Goal: Transaction & Acquisition: Purchase product/service

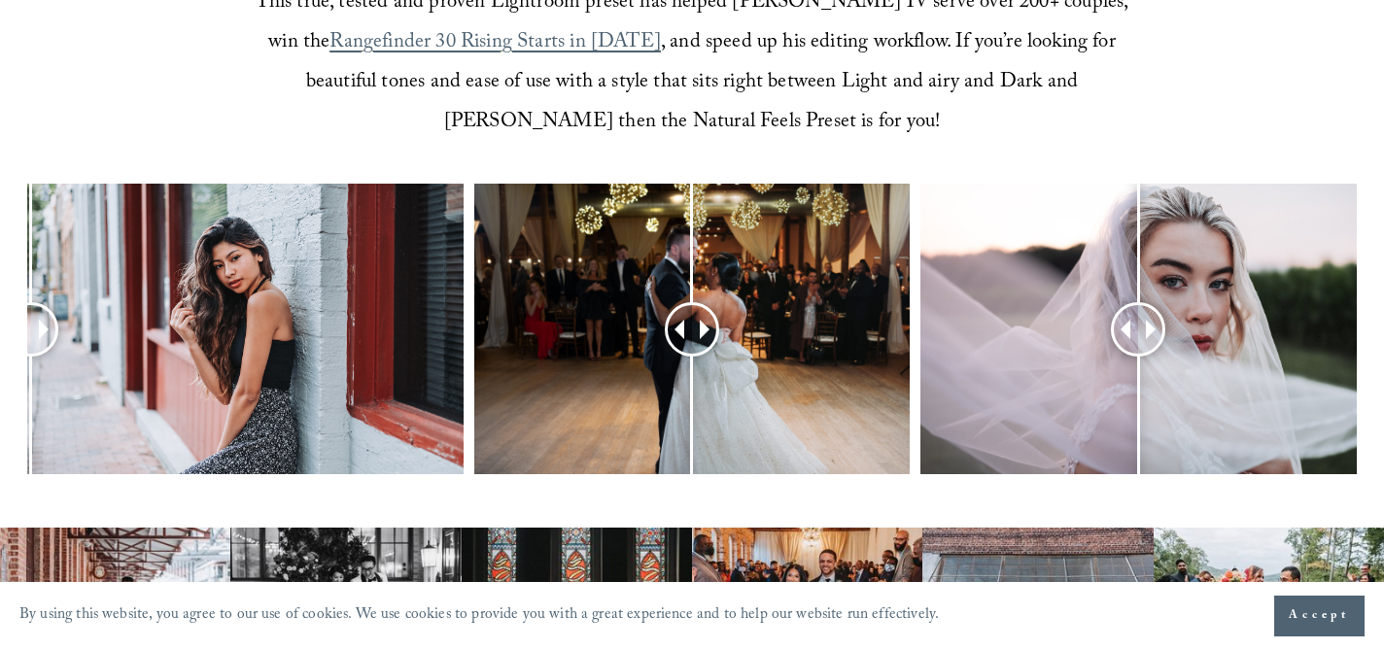
scroll to position [796, 0]
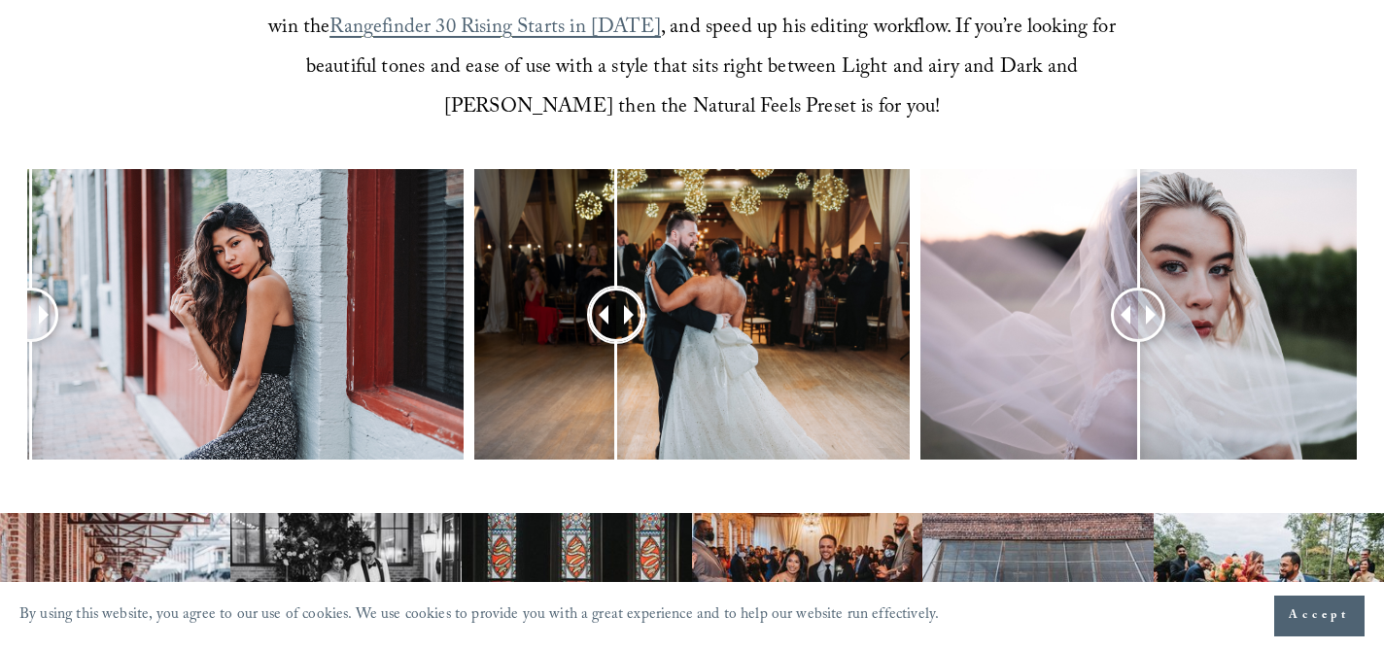
drag, startPoint x: 692, startPoint y: 287, endPoint x: 575, endPoint y: 292, distance: 116.7
click at [589, 292] on div at bounding box center [616, 315] width 54 height 54
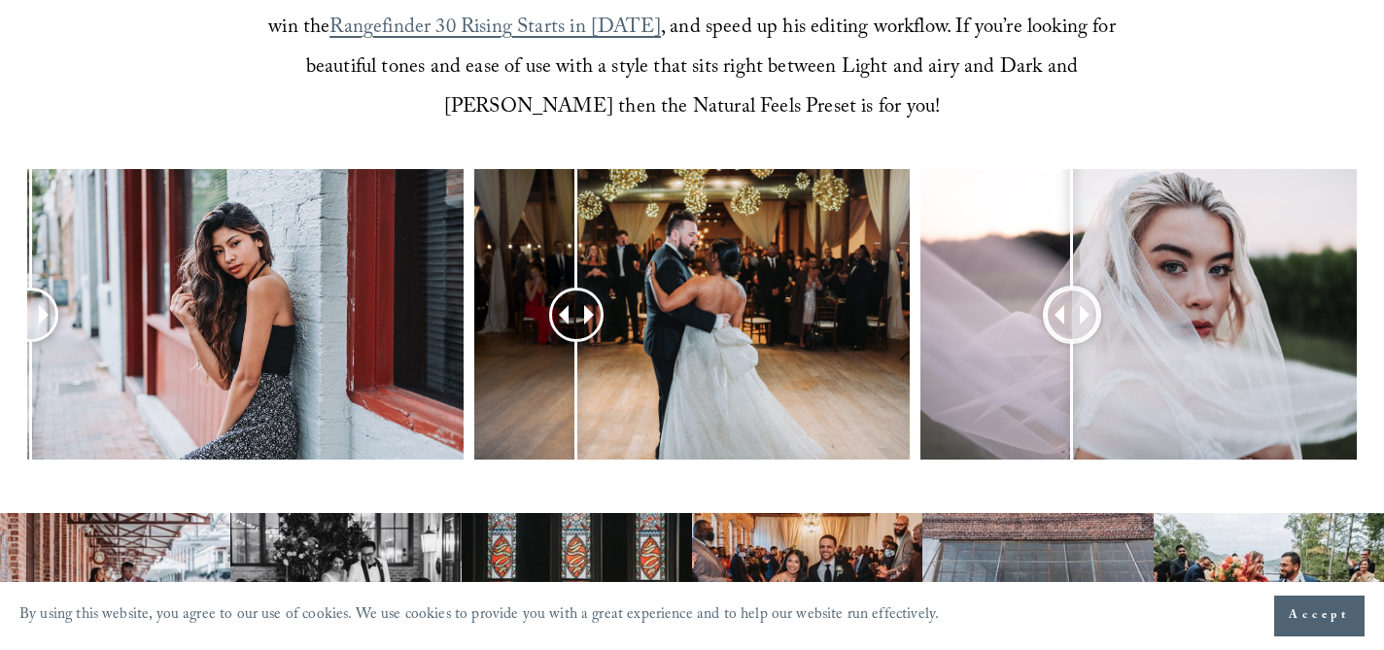
drag, startPoint x: 1151, startPoint y: 322, endPoint x: 1072, endPoint y: 298, distance: 82.1
click at [1072, 298] on div at bounding box center [1072, 314] width 49 height 49
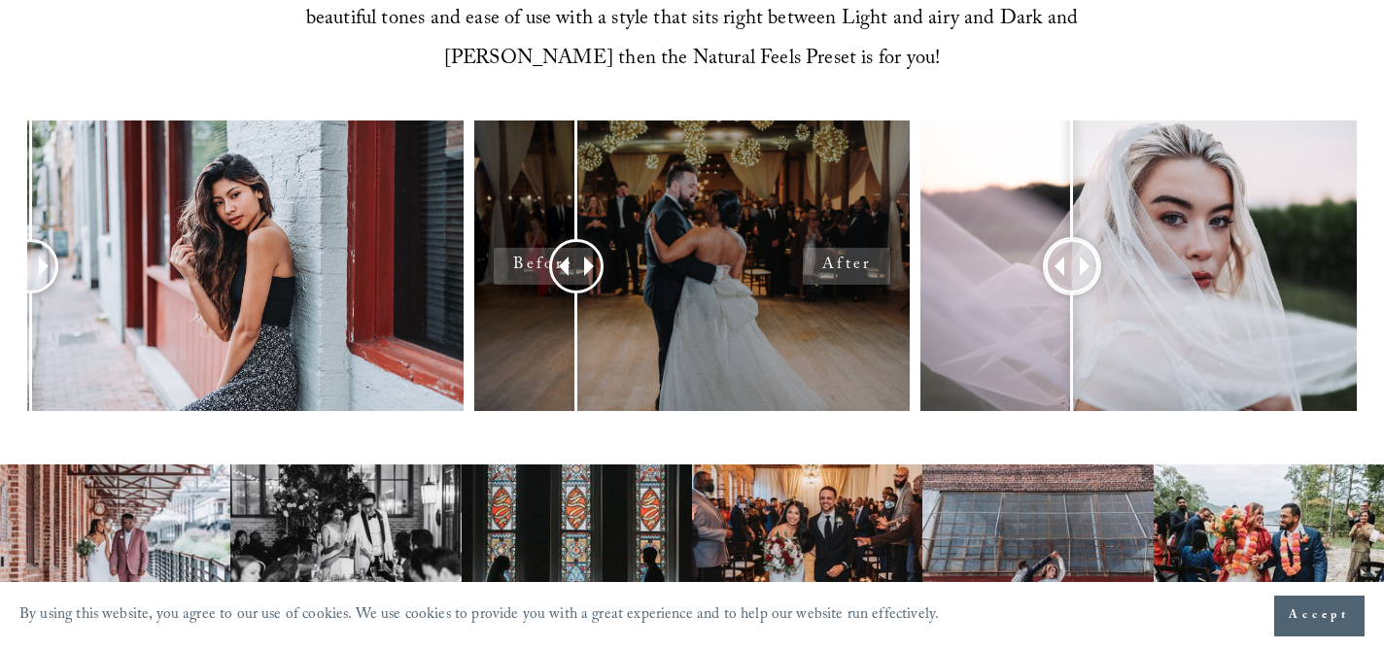
scroll to position [847, 0]
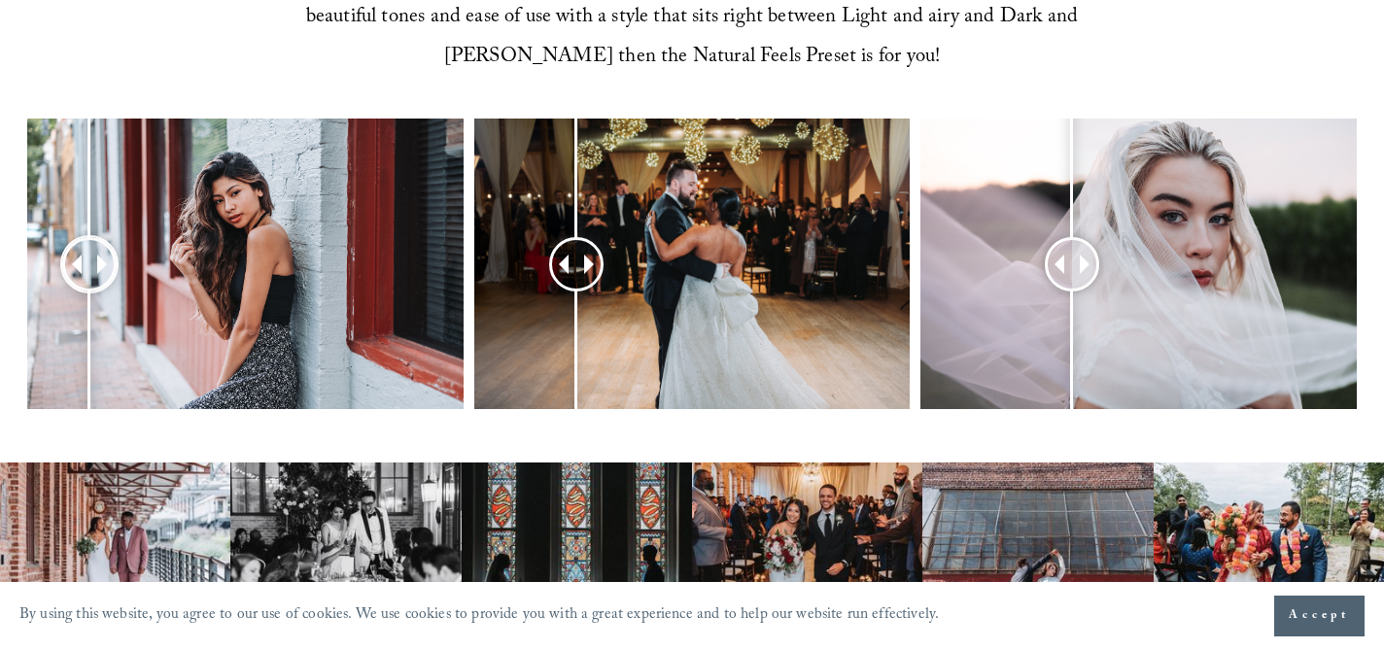
drag, startPoint x: 48, startPoint y: 258, endPoint x: 89, endPoint y: 266, distance: 42.7
click at [89, 266] on div at bounding box center [89, 263] width 49 height 49
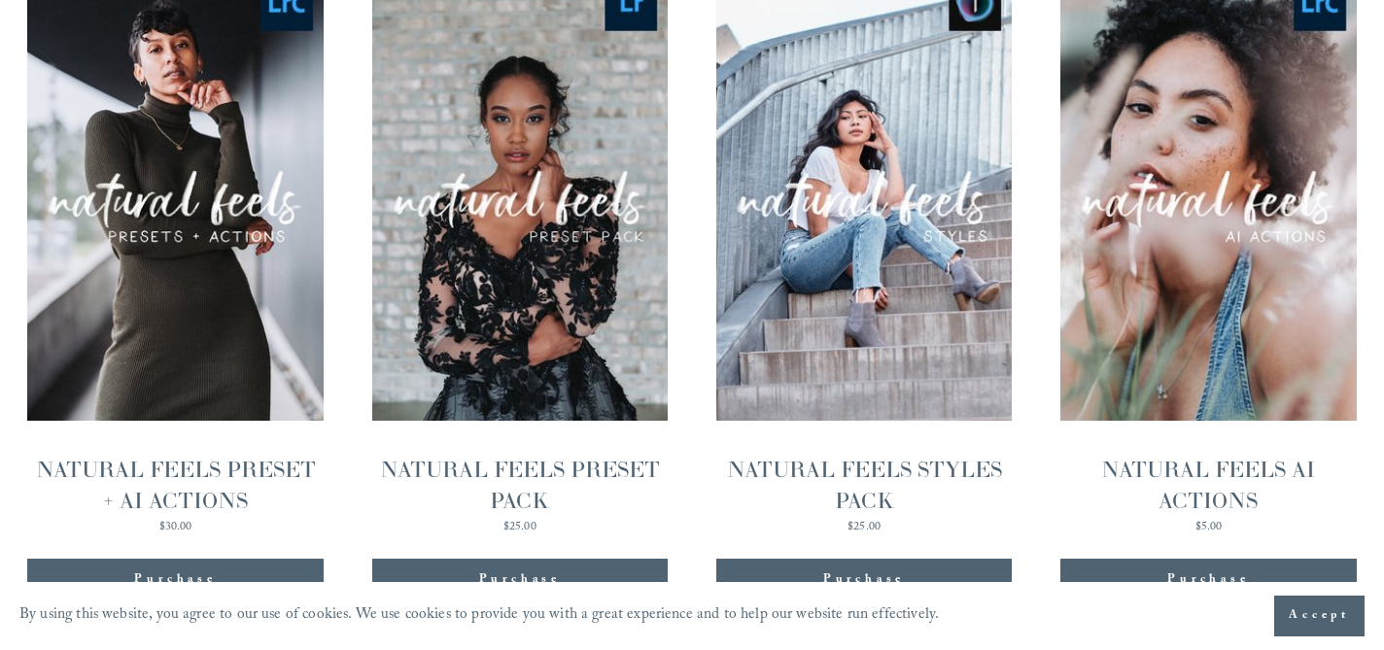
scroll to position [2028, 0]
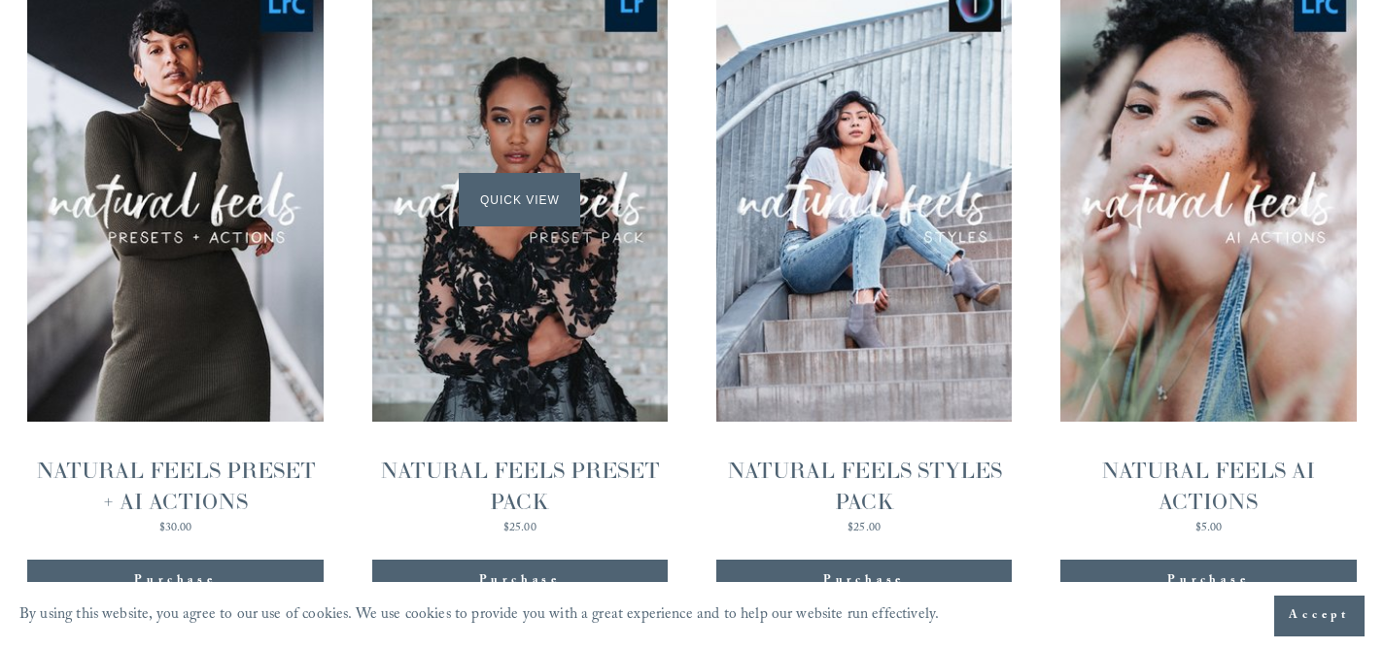
click at [521, 204] on span "Quick View" at bounding box center [520, 199] width 122 height 53
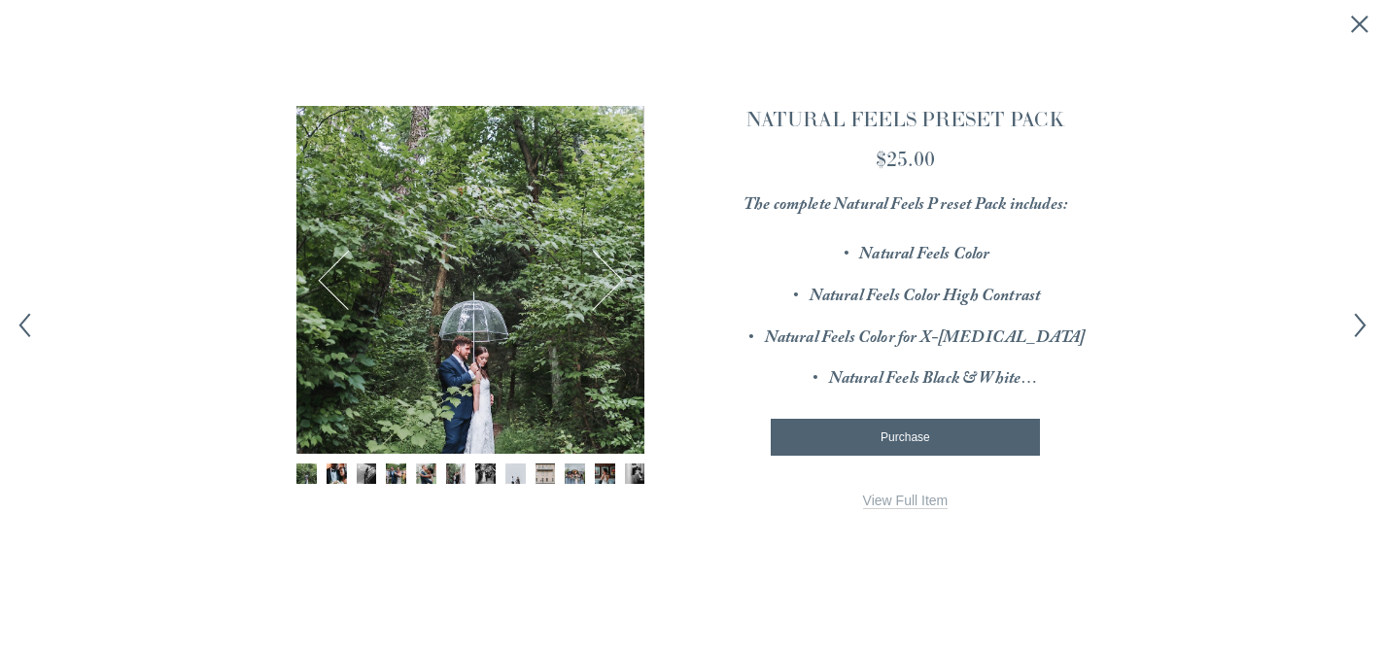
click at [598, 266] on button "Next" at bounding box center [593, 280] width 61 height 61
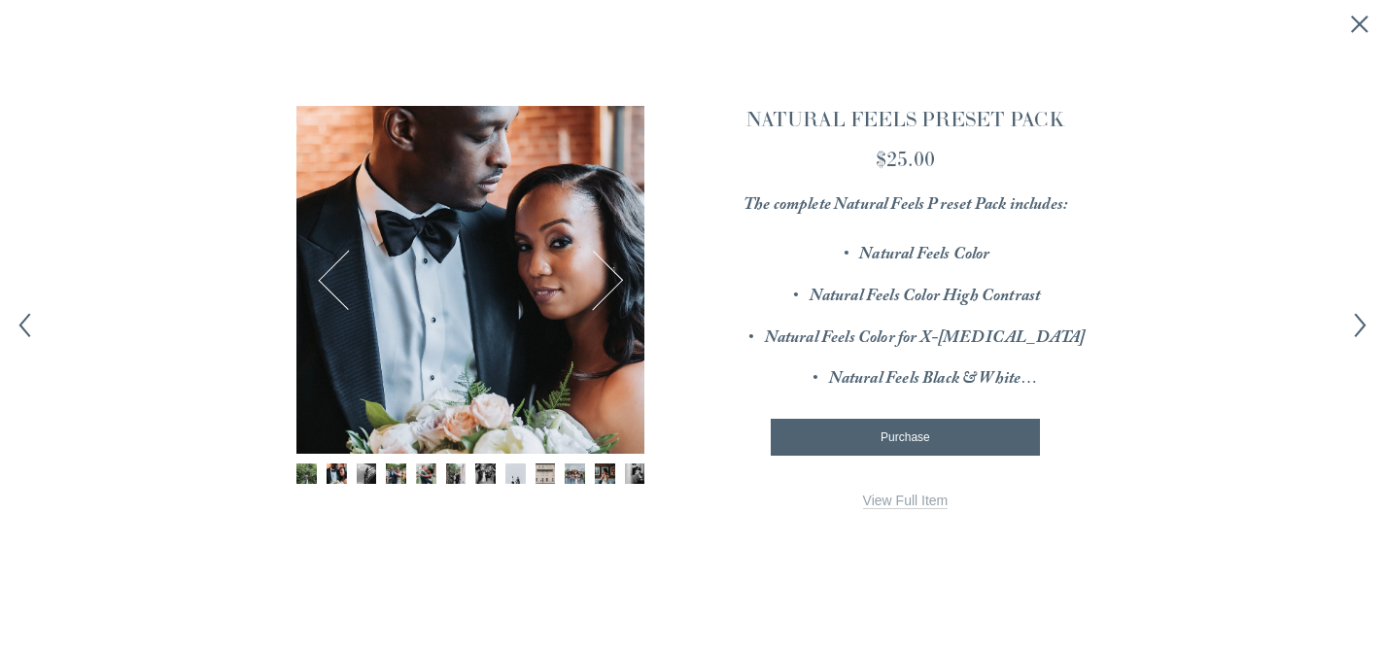
click at [612, 269] on button "Next" at bounding box center [593, 280] width 61 height 61
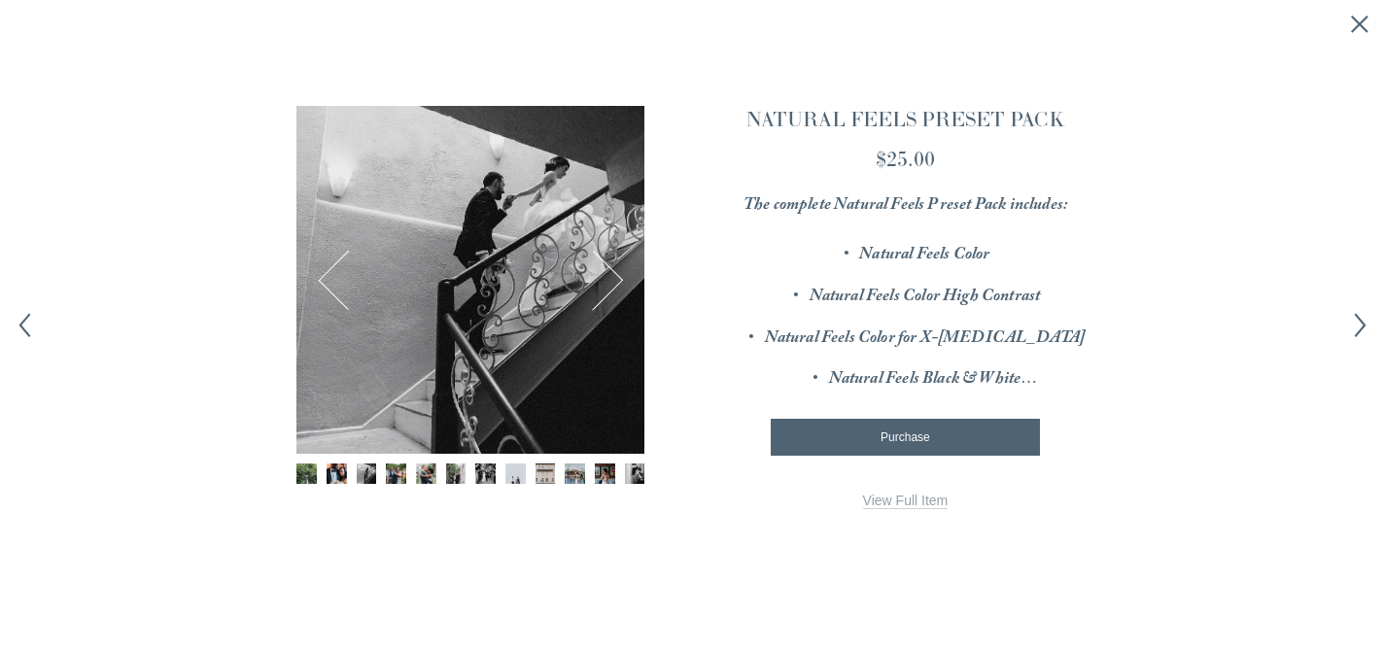
click at [613, 269] on button "Next" at bounding box center [593, 280] width 61 height 61
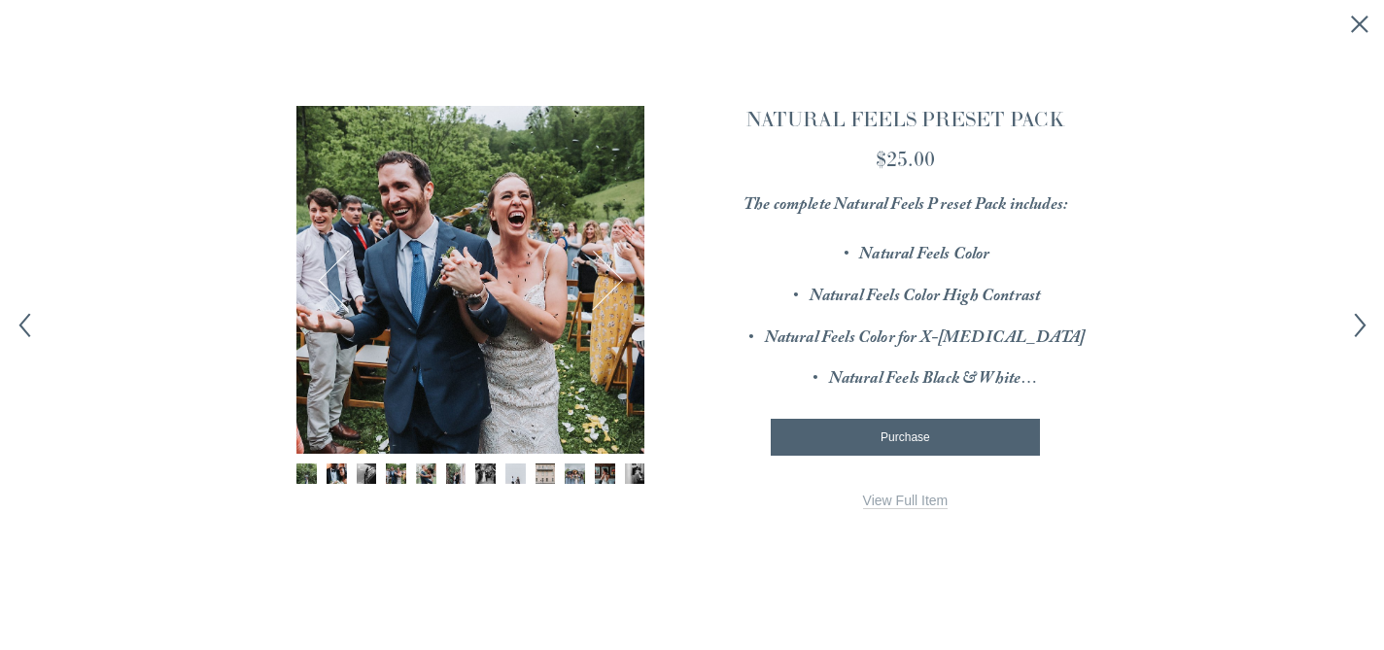
click at [613, 269] on button "Next" at bounding box center [593, 280] width 61 height 61
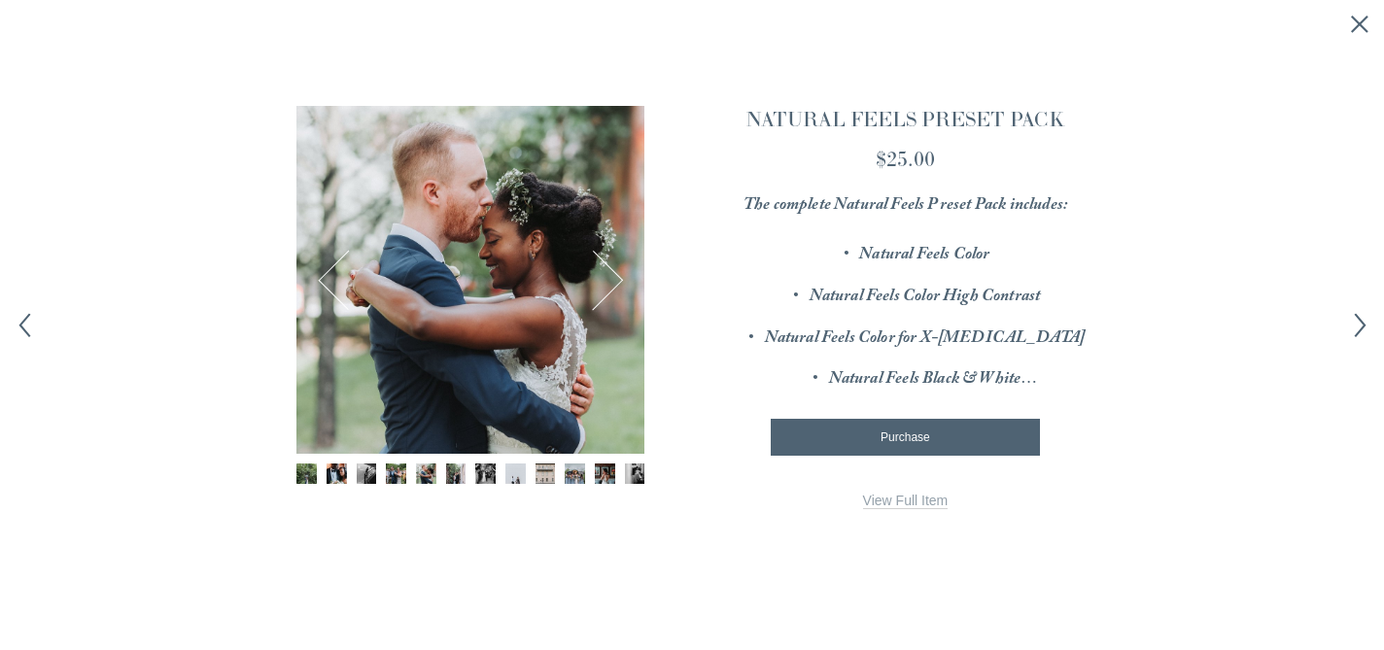
click at [613, 270] on button "Next" at bounding box center [593, 280] width 61 height 61
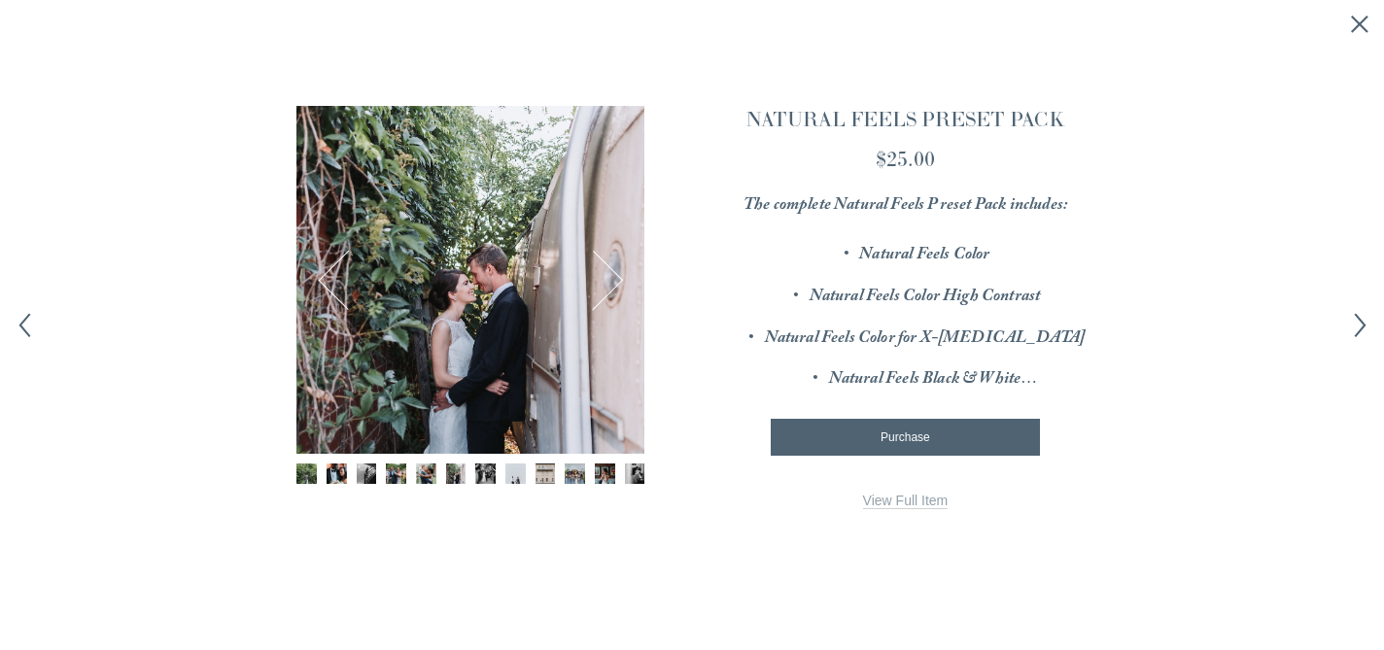
click at [613, 270] on button "Next" at bounding box center [593, 280] width 61 height 61
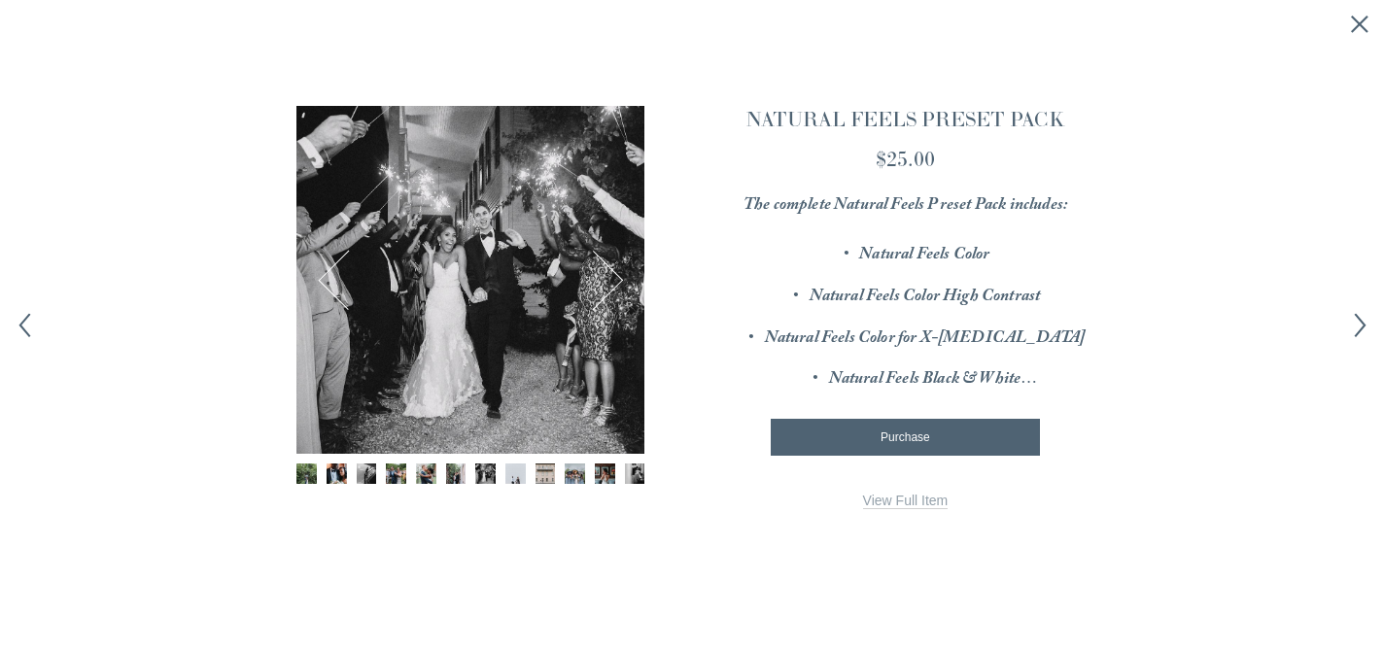
click at [615, 271] on button "Next" at bounding box center [593, 280] width 61 height 61
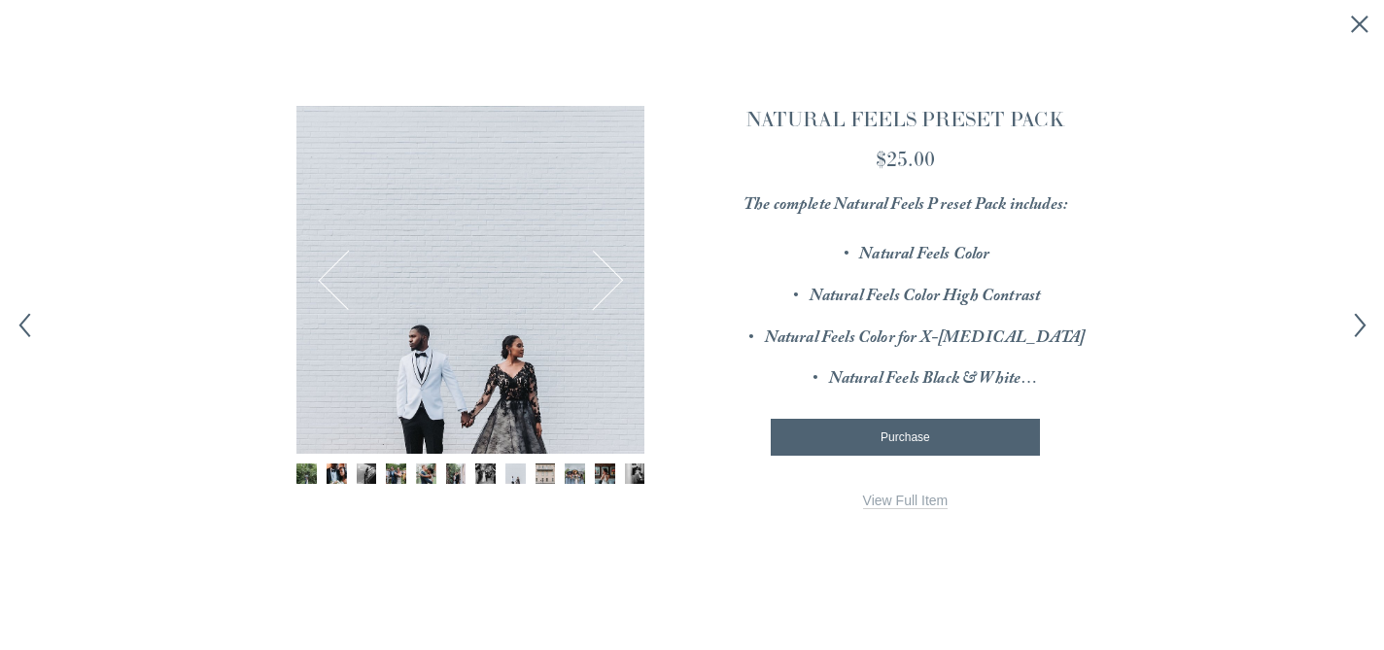
click at [615, 271] on button "Next" at bounding box center [593, 280] width 61 height 61
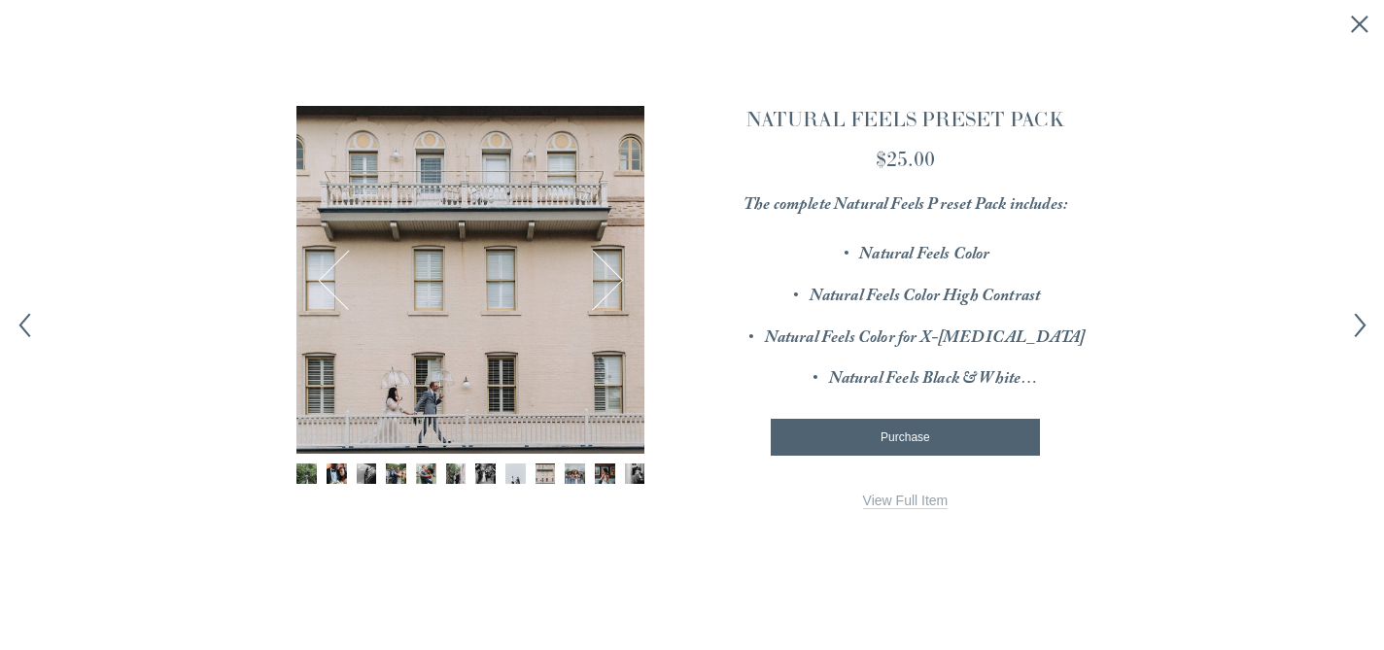
click at [615, 271] on button "Next" at bounding box center [593, 280] width 61 height 61
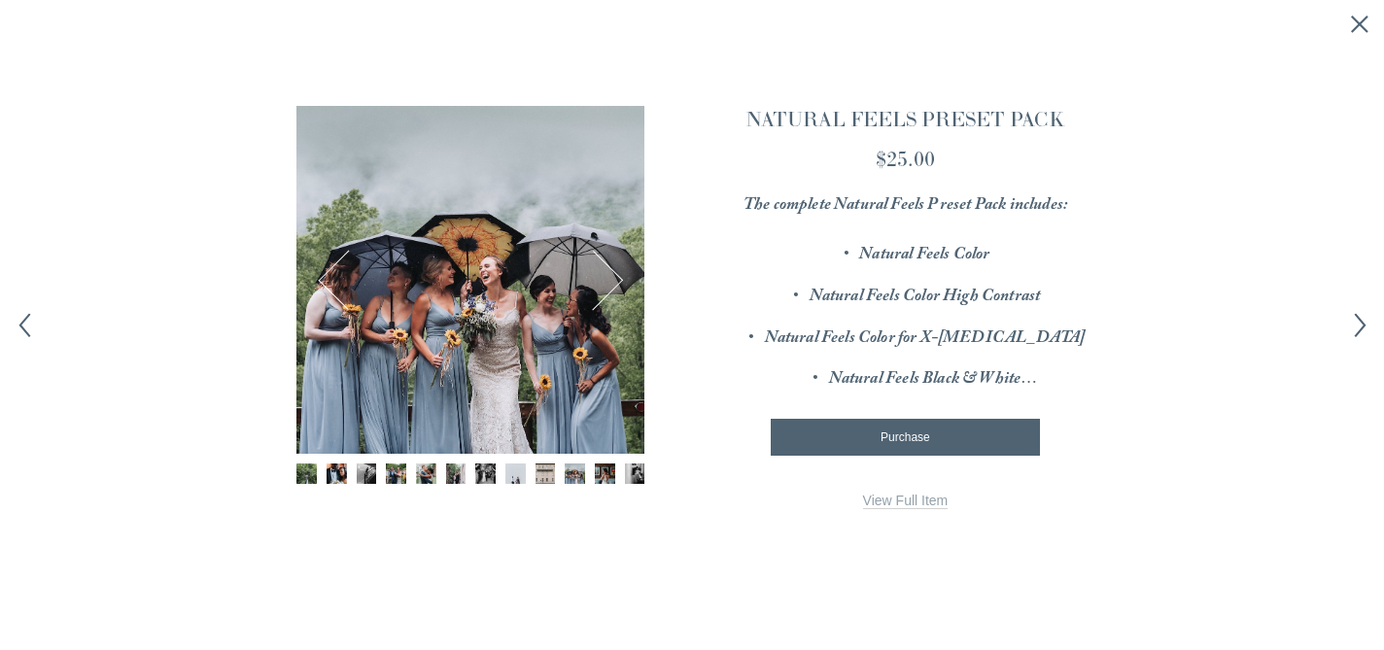
click at [616, 271] on button "Next" at bounding box center [593, 280] width 61 height 61
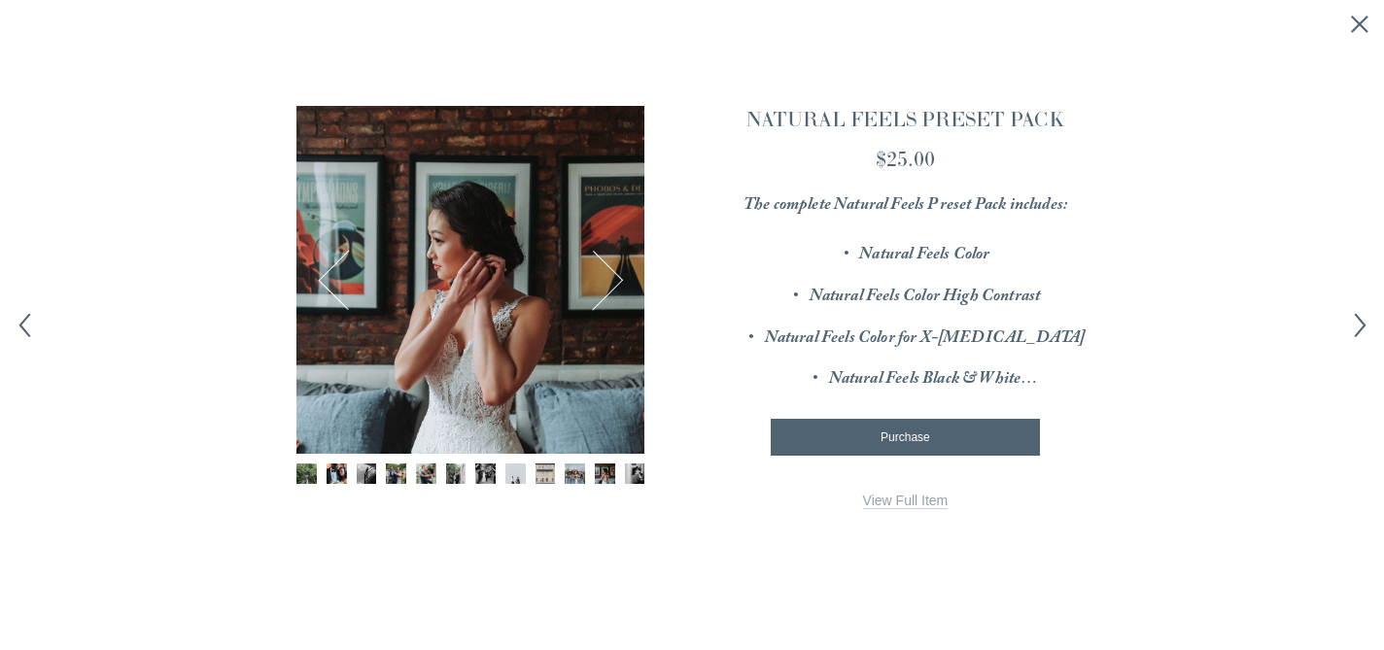
click at [616, 271] on button "Next" at bounding box center [593, 280] width 61 height 61
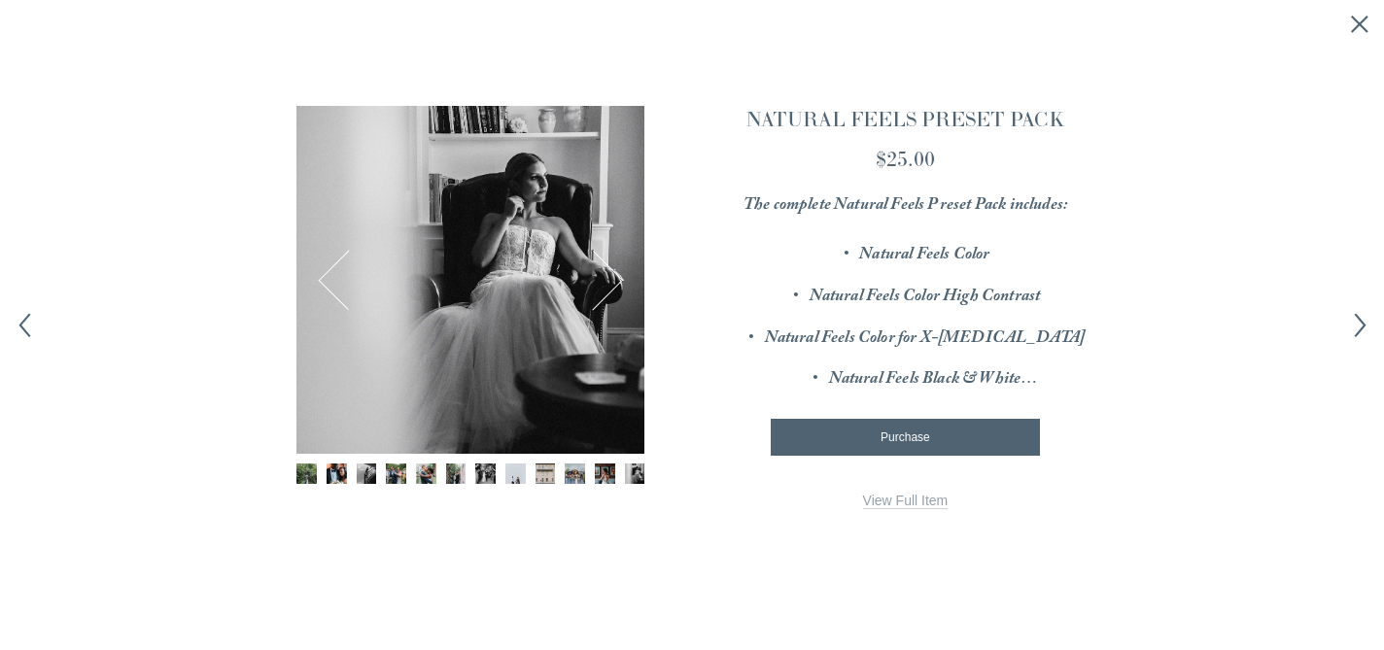
click at [617, 272] on button "Next" at bounding box center [593, 280] width 61 height 61
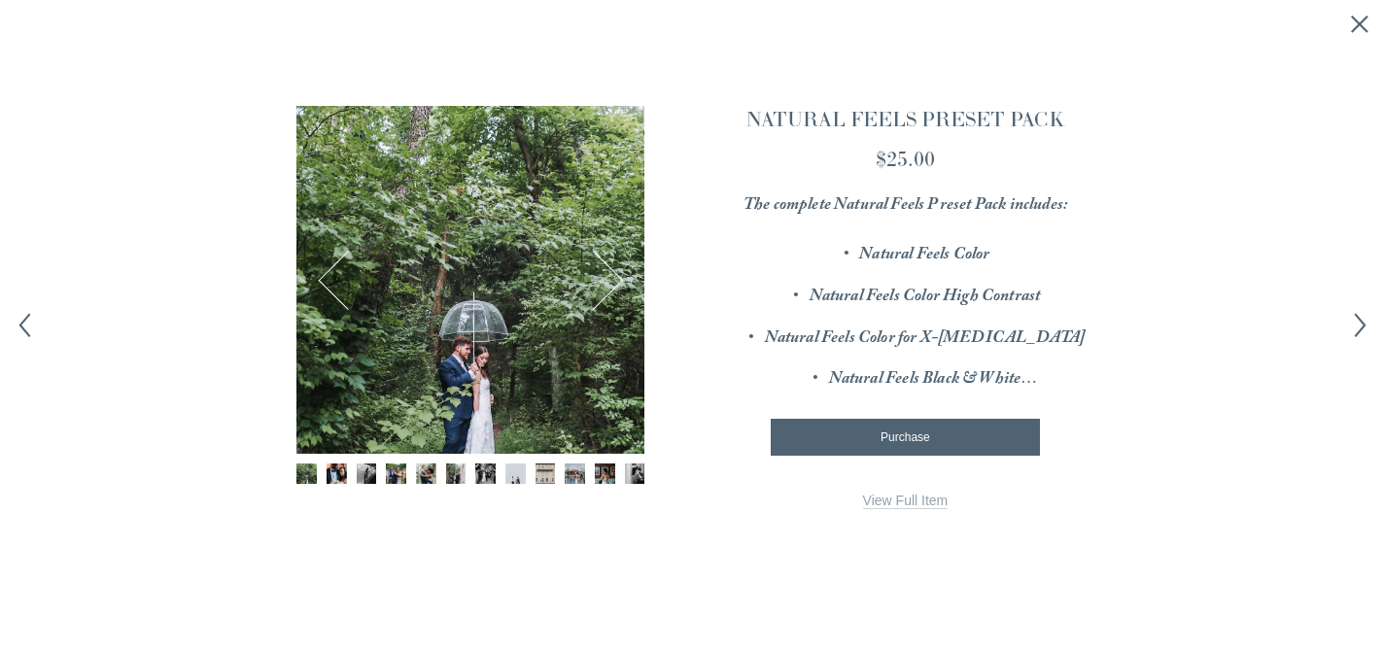
click at [913, 436] on span "Purchase" at bounding box center [906, 438] width 50 height 14
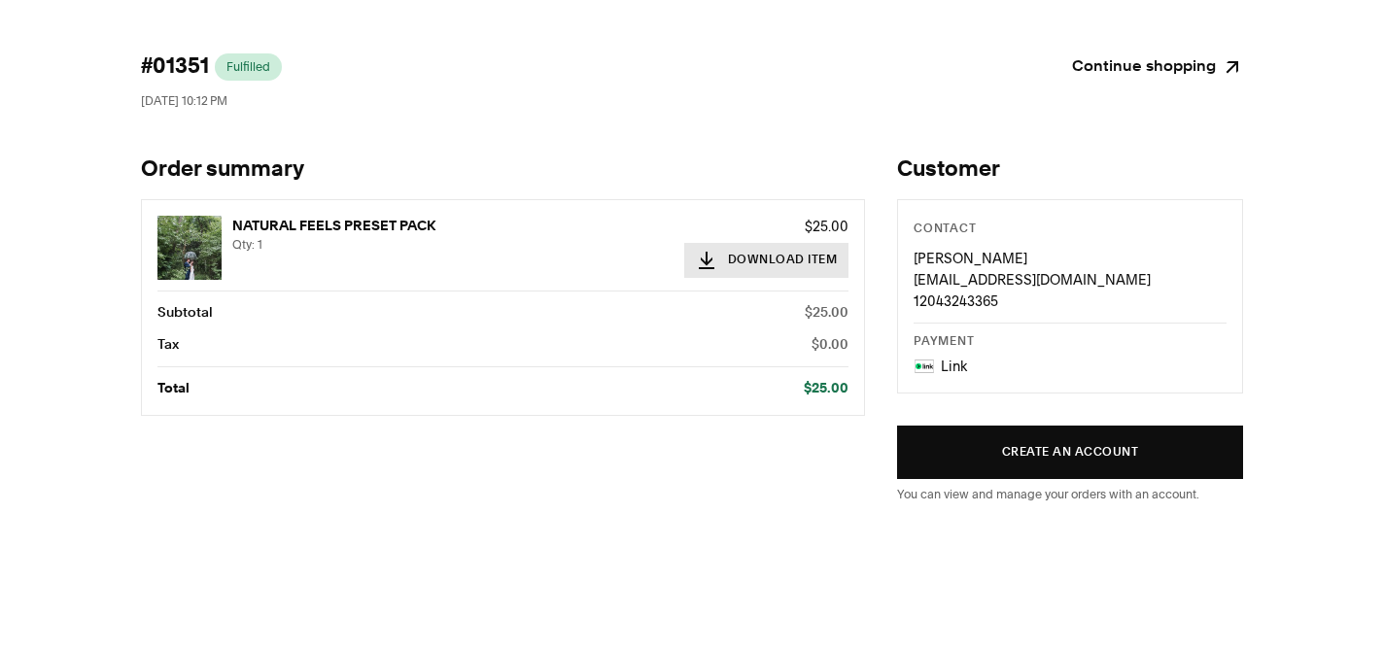
click at [783, 263] on button "Download Item" at bounding box center [766, 260] width 165 height 35
